Goal: Find specific page/section: Find specific page/section

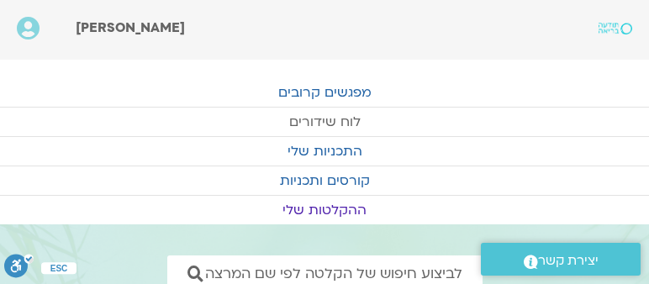
click at [330, 123] on link "לוח שידורים" at bounding box center [324, 122] width 649 height 29
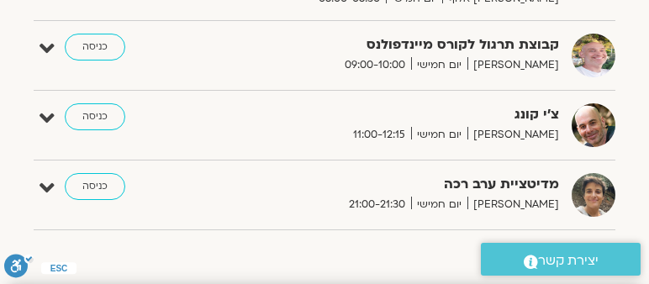
scroll to position [327, 0]
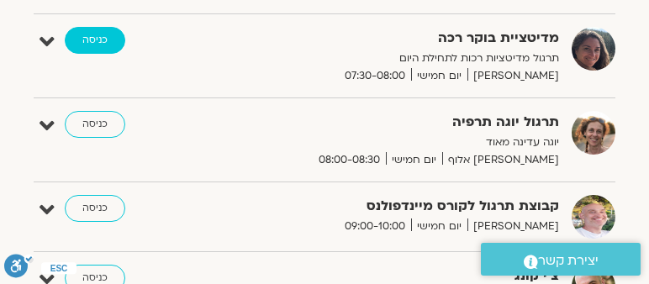
click at [104, 33] on link "כניסה" at bounding box center [95, 40] width 60 height 27
